Goal: Task Accomplishment & Management: Use online tool/utility

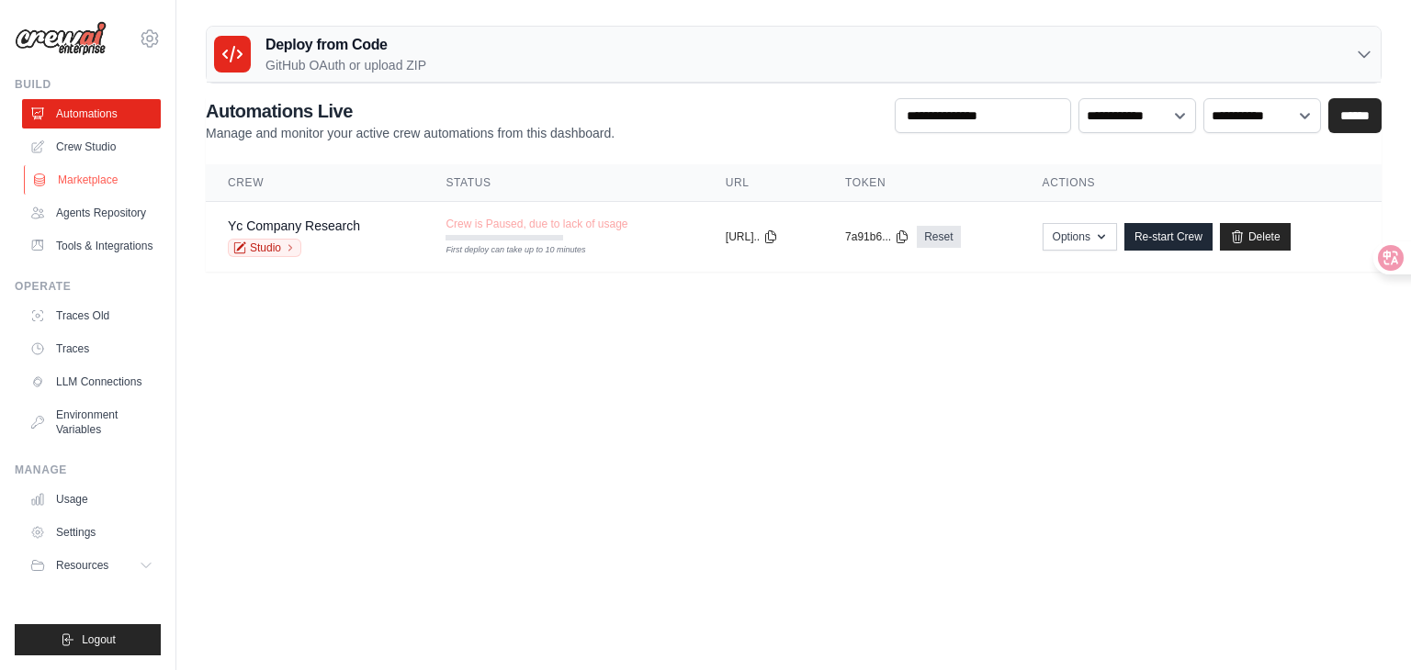
click at [129, 180] on link "Marketplace" at bounding box center [93, 179] width 139 height 29
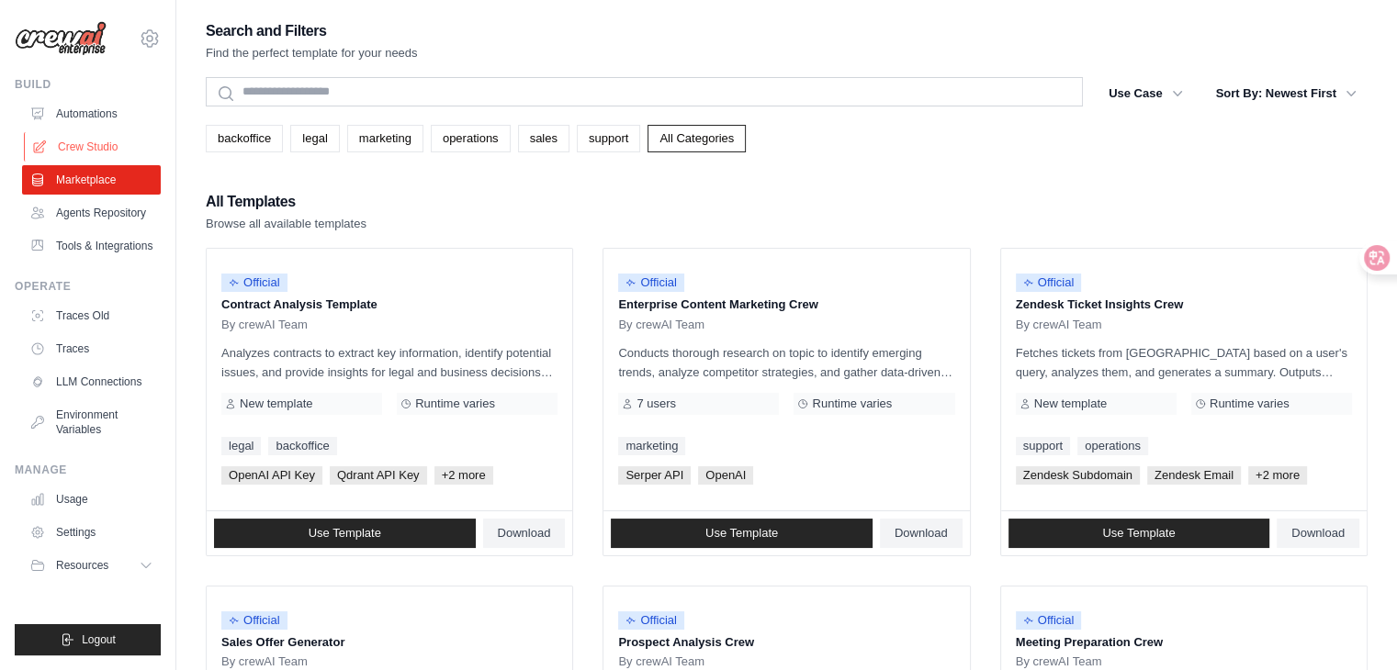
click at [77, 138] on link "Crew Studio" at bounding box center [93, 146] width 139 height 29
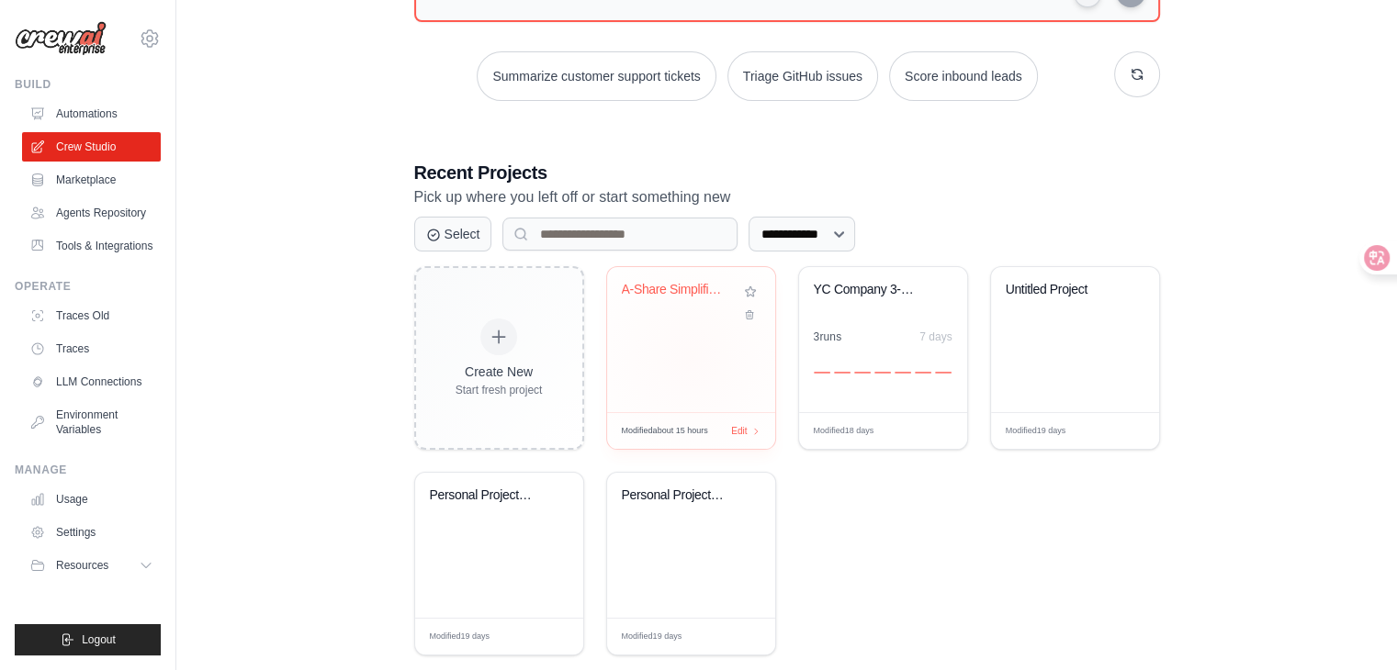
scroll to position [274, 0]
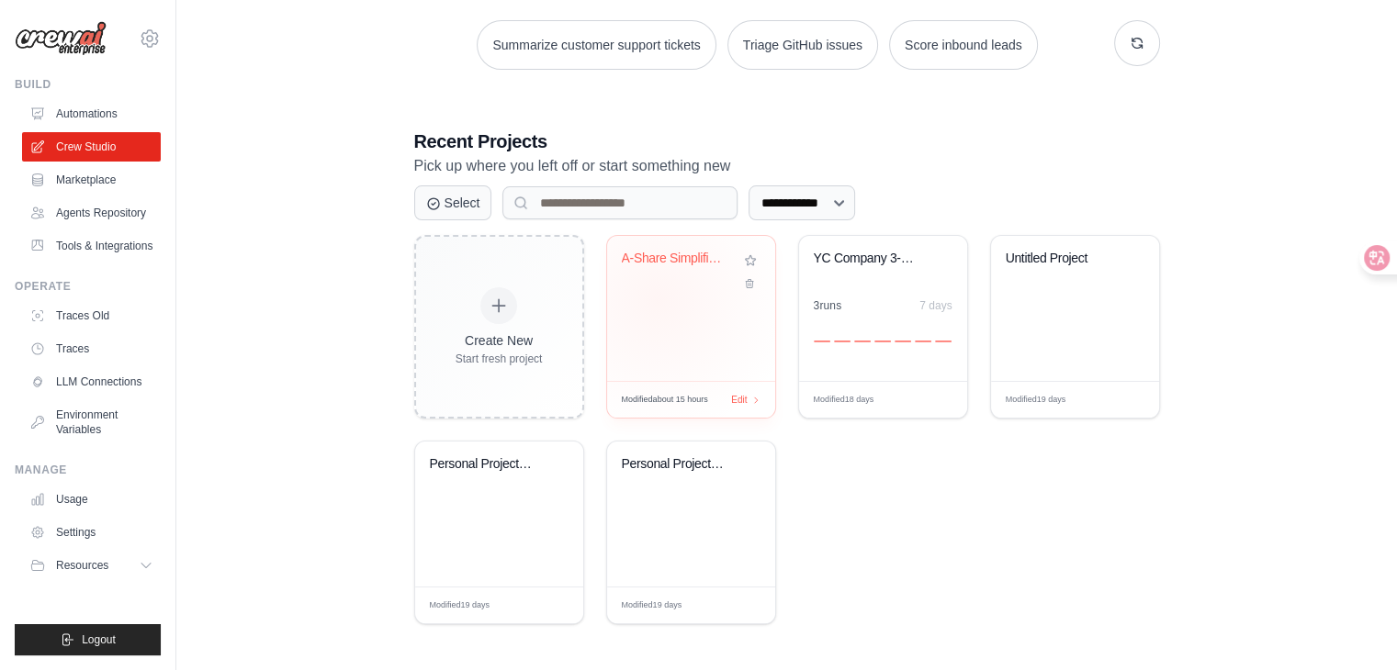
click at [658, 298] on div "A-Share Simplified Daily Review" at bounding box center [691, 308] width 168 height 145
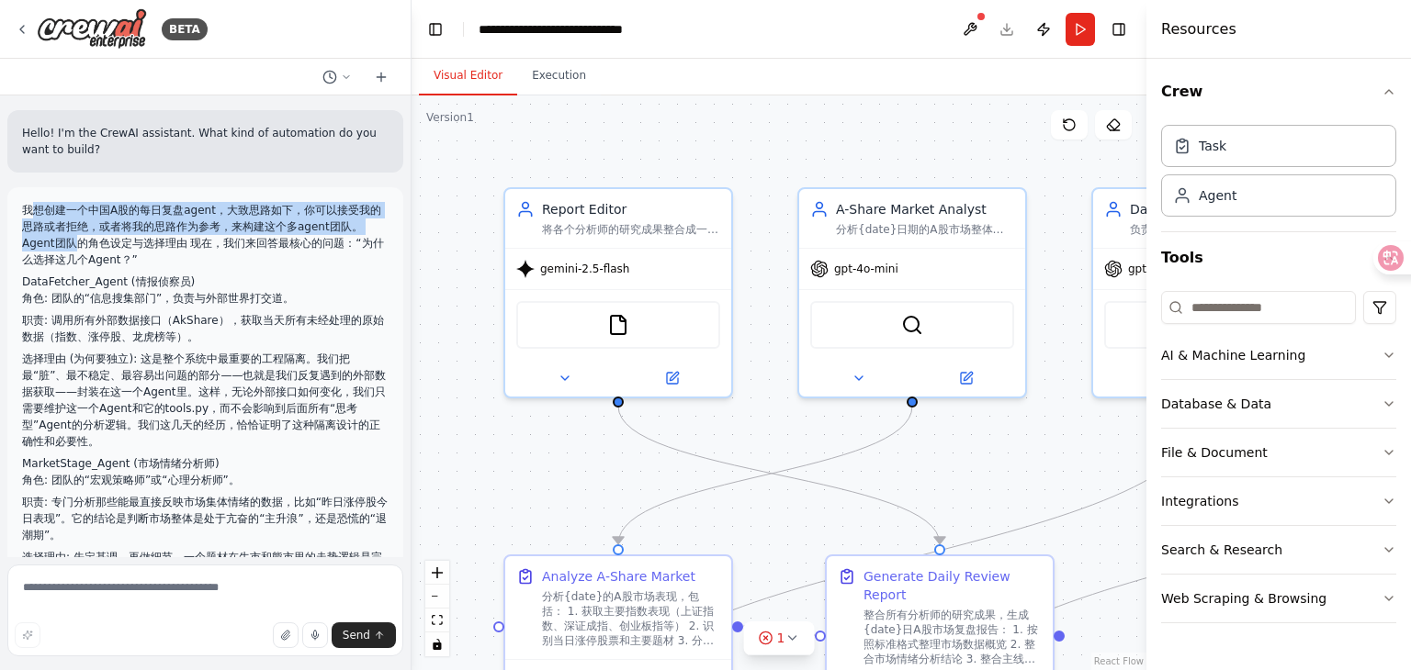
drag, startPoint x: 30, startPoint y: 203, endPoint x: 80, endPoint y: 239, distance: 61.2
click at [80, 239] on p "我想创建一个中国A股的每日复盘agent，大致思路如下，你可以接受我的思路或者拒绝，或者将我的思路作为参考，来构建这个多agent团队。 Agent团队的角色…" at bounding box center [205, 235] width 366 height 66
click at [158, 214] on p "我想创建一个中国A股的每日复盘agent，大致思路如下，你可以接受我的思路或者拒绝，或者将我的思路作为参考，来构建这个多agent团队。 Agent团队的角色…" at bounding box center [205, 235] width 366 height 66
click at [0, 220] on button "Toggle Sidebar" at bounding box center [0, 335] width 15 height 670
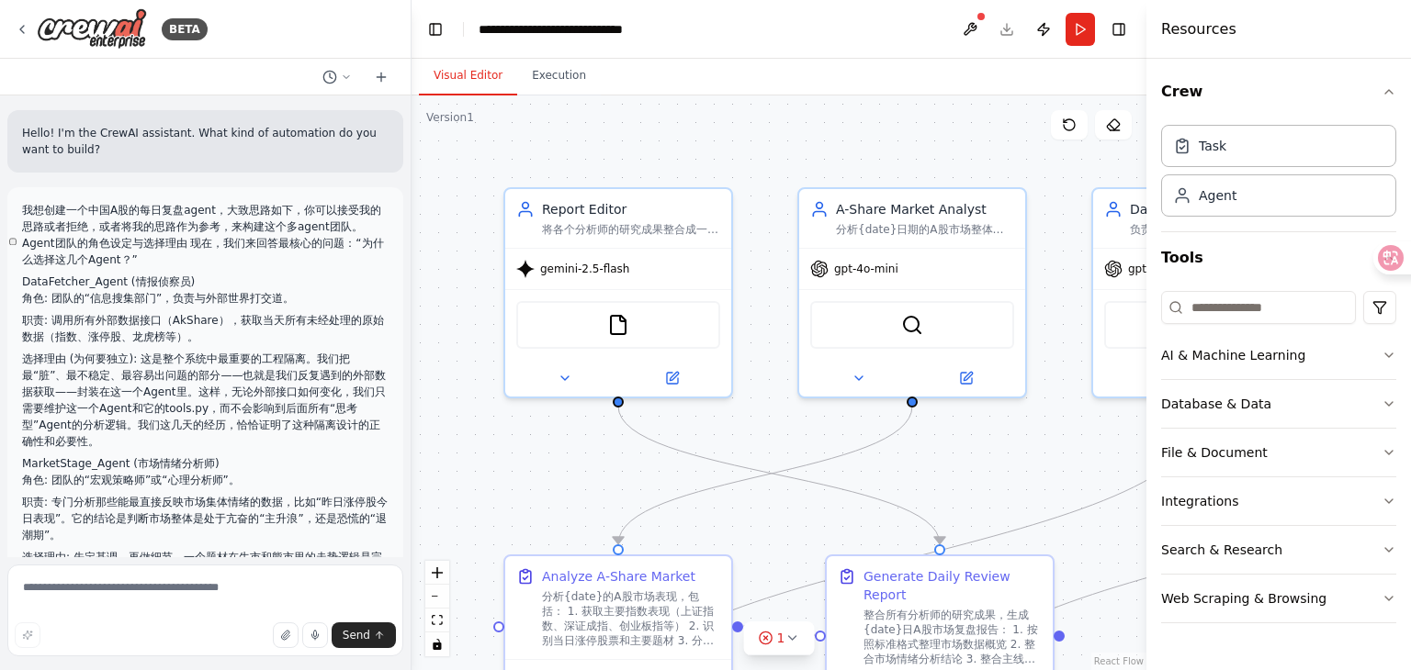
click at [22, 206] on p "我想创建一个中国A股的每日复盘agent，大致思路如下，你可以接受我的思路或者拒绝，或者将我的思路作为参考，来构建这个多agent团队。 Agent团队的角色…" at bounding box center [205, 235] width 366 height 66
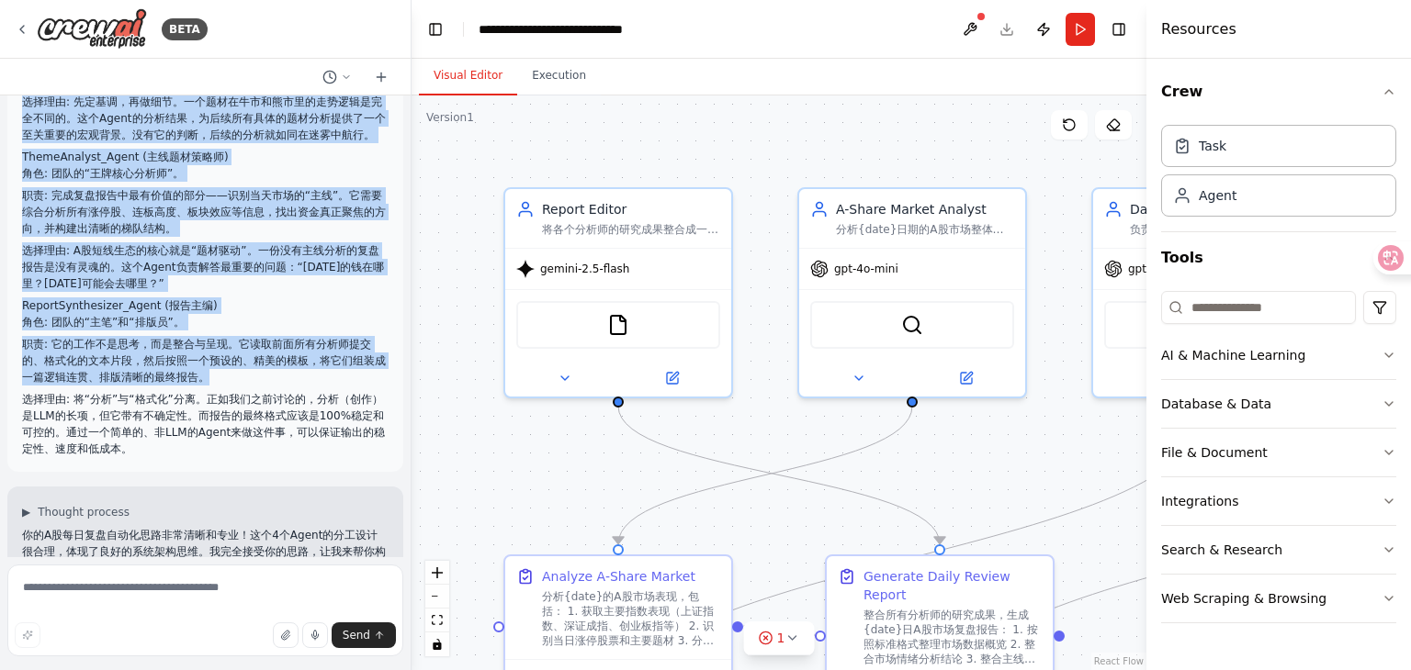
scroll to position [459, 0]
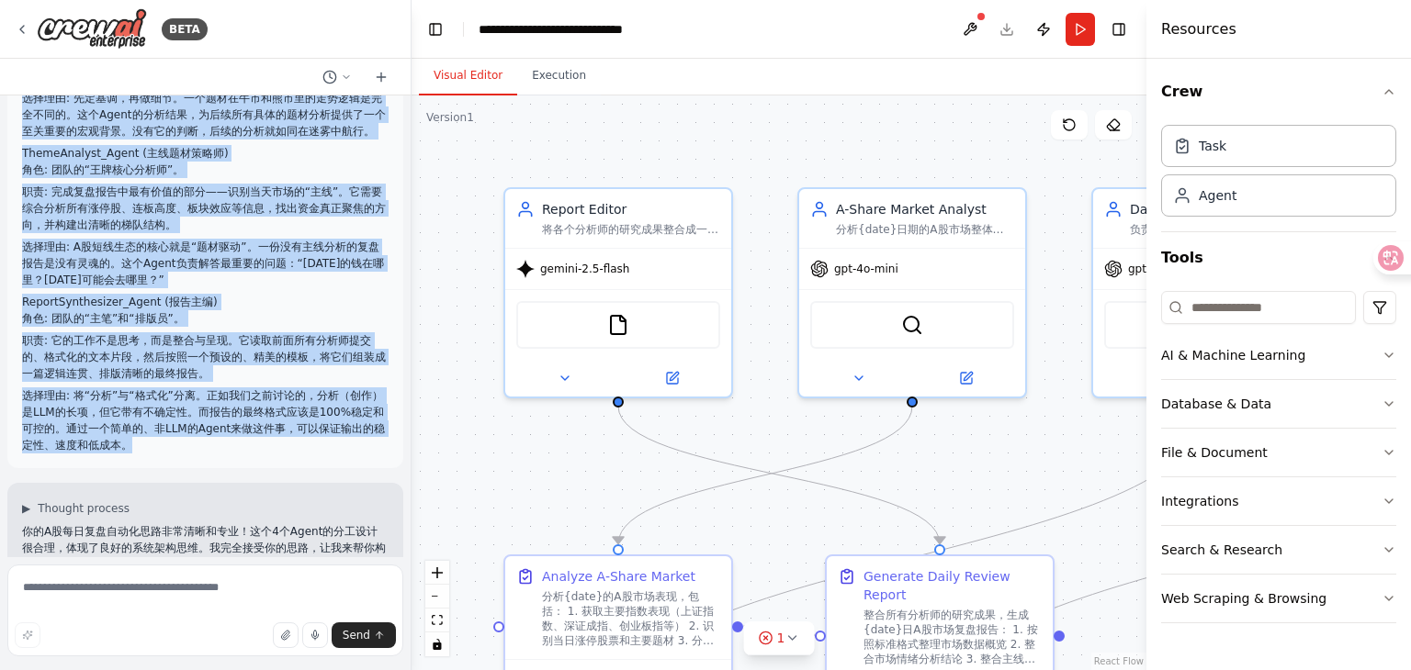
drag, startPoint x: 25, startPoint y: 207, endPoint x: 270, endPoint y: 464, distance: 355.3
click at [270, 454] on div "我想创建一个中国A股的每日复盘agent，大致思路如下，你可以接受我的思路或者拒绝，或者将我的思路作为参考，来构建这个多agent团队。 Agent团队的角色…" at bounding box center [205, 98] width 366 height 711
copy div "我想创建一个中国A股的每日复盘agent，大致思路如下，你可以接受我的思路或者拒绝，或者将我的思路作为参考，来构建这个多agent团队。 Agent团队的角色…"
